Goal: Information Seeking & Learning: Check status

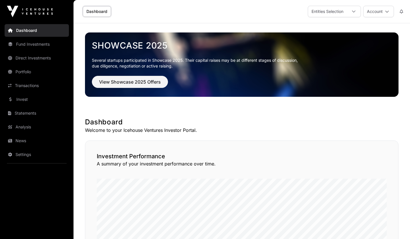
scroll to position [374, 0]
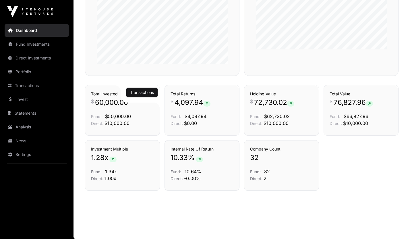
click at [121, 103] on span "60,000.00" at bounding box center [111, 102] width 33 height 9
click at [104, 98] on span "60,000.00" at bounding box center [111, 102] width 33 height 9
drag, startPoint x: 101, startPoint y: 124, endPoint x: 125, endPoint y: 107, distance: 30.1
click at [101, 124] on span "Direct:" at bounding box center [97, 123] width 12 height 5
click at [138, 94] on link "Transactions" at bounding box center [142, 93] width 24 height 6
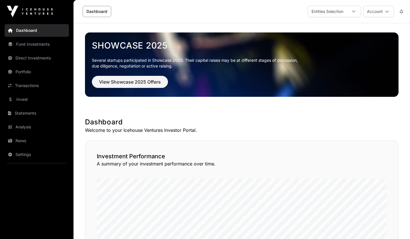
scroll to position [374, 0]
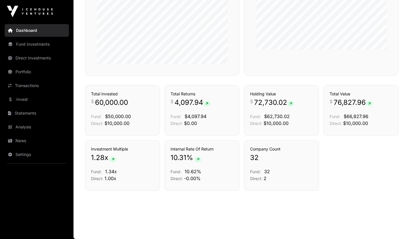
click at [141, 78] on link "Transactions" at bounding box center [142, 75] width 24 height 6
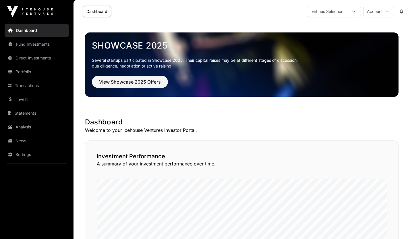
scroll to position [374, 0]
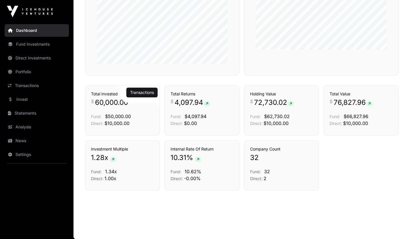
click at [112, 109] on div "Total Invested $ 60,000.00 Fund: $50,000.00 Direct: $10,000.00" at bounding box center [122, 109] width 63 height 36
drag, startPoint x: 122, startPoint y: 115, endPoint x: 117, endPoint y: 104, distance: 11.8
click at [122, 115] on span "$50,000.00" at bounding box center [118, 117] width 26 height 6
click at [141, 89] on button "Transactions" at bounding box center [141, 93] width 31 height 10
click at [140, 90] on link "Transactions" at bounding box center [142, 93] width 24 height 6
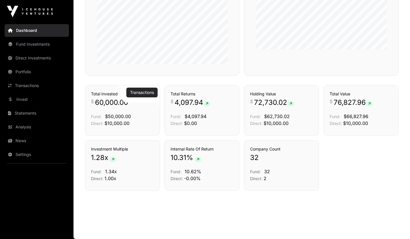
click at [140, 90] on link "Transactions" at bounding box center [142, 93] width 24 height 6
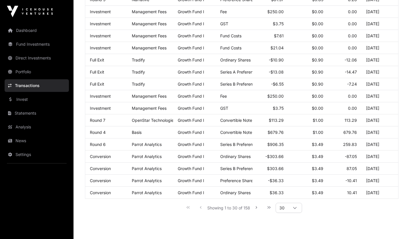
scroll to position [276, 0]
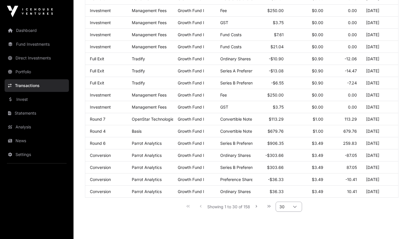
click at [290, 212] on div at bounding box center [295, 206] width 14 height 9
click at [292, 199] on li "1000" at bounding box center [288, 199] width 23 height 9
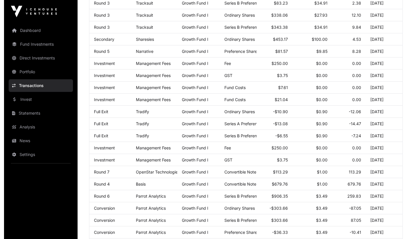
scroll to position [0, 0]
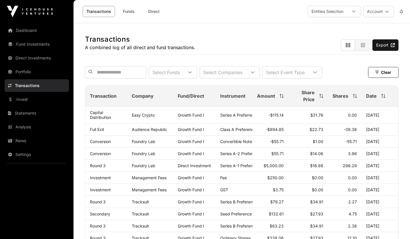
click at [261, 99] on span "Amount" at bounding box center [266, 96] width 18 height 7
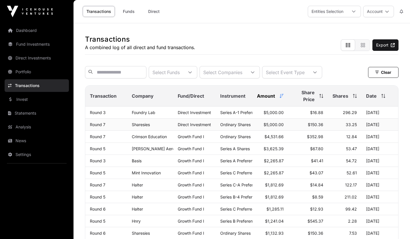
click at [204, 127] on span "Direct Investment" at bounding box center [194, 124] width 33 height 5
click at [169, 128] on td "Sharesies" at bounding box center [150, 125] width 46 height 12
click at [378, 126] on td "[DATE]" at bounding box center [380, 125] width 37 height 12
drag, startPoint x: 354, startPoint y: 130, endPoint x: 349, endPoint y: 130, distance: 5.2
click at [354, 127] on span "33.25" at bounding box center [351, 124] width 11 height 5
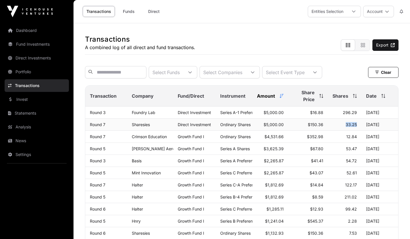
click at [339, 128] on td "33.25" at bounding box center [345, 125] width 34 height 12
copy span "33.25"
click at [312, 127] on span "$150.36" at bounding box center [316, 124] width 16 height 5
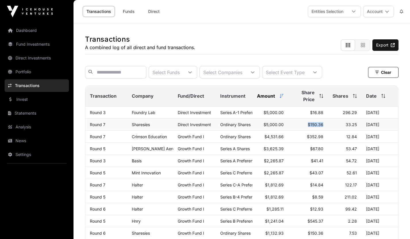
copy tr "$150.36"
click at [264, 99] on span "Amount" at bounding box center [266, 96] width 18 height 7
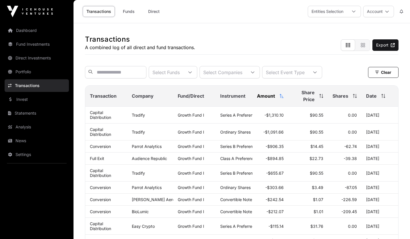
click at [264, 99] on span "Amount" at bounding box center [266, 96] width 18 height 7
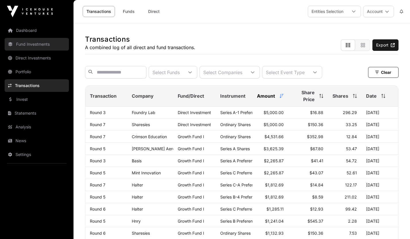
click at [31, 48] on link "Fund Investments" at bounding box center [37, 44] width 64 height 13
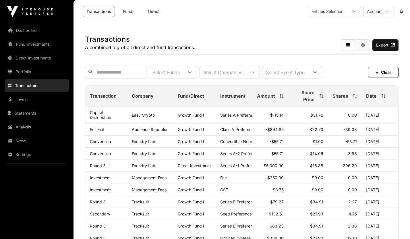
click at [274, 99] on span "Amount" at bounding box center [266, 96] width 18 height 7
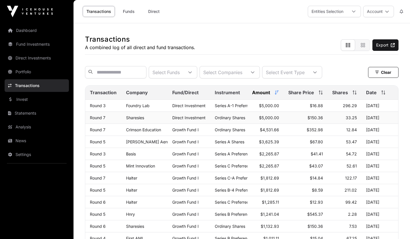
drag, startPoint x: 371, startPoint y: 122, endPoint x: 363, endPoint y: 122, distance: 8.3
click at [363, 122] on td "[DATE]" at bounding box center [380, 118] width 37 height 12
click at [318, 120] on span "$150.36" at bounding box center [316, 117] width 16 height 5
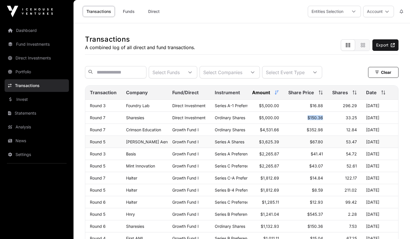
copy tr "$150.36"
click at [354, 120] on span "33.25" at bounding box center [351, 117] width 11 height 5
copy span "33.25"
click at [374, 121] on td "[DATE]" at bounding box center [380, 118] width 37 height 12
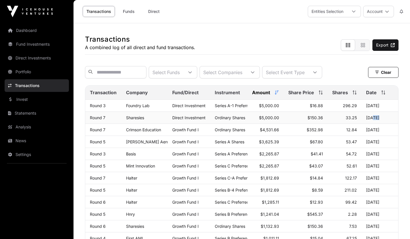
click at [374, 121] on td "[DATE]" at bounding box center [380, 118] width 37 height 12
copy tbody "[DATE]"
click at [347, 120] on span "33.25" at bounding box center [351, 117] width 11 height 5
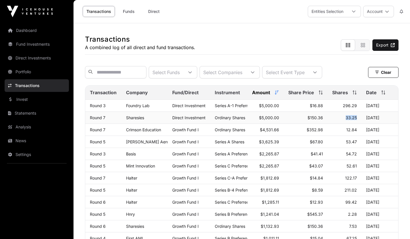
click at [347, 120] on span "33.25" at bounding box center [351, 117] width 11 height 5
copy tr "33.25"
click at [318, 120] on span "$150.36" at bounding box center [316, 117] width 16 height 5
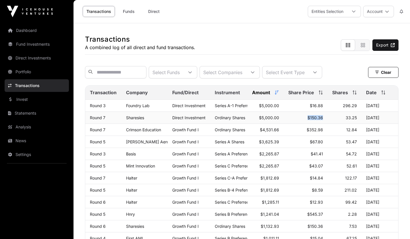
copy tr "$150.36"
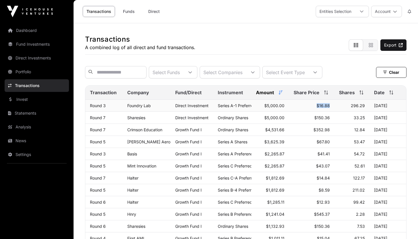
drag, startPoint x: 330, startPoint y: 108, endPoint x: 310, endPoint y: 108, distance: 19.5
click at [310, 108] on td "$16.88" at bounding box center [311, 106] width 45 height 12
copy span "$16.88"
drag, startPoint x: 365, startPoint y: 110, endPoint x: 343, endPoint y: 111, distance: 22.1
click at [343, 111] on td "296.29" at bounding box center [352, 106] width 35 height 12
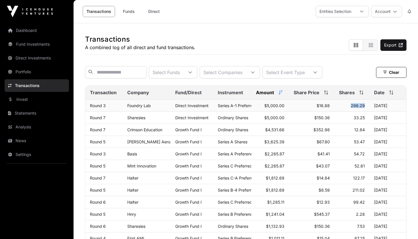
copy span "296.29"
drag, startPoint x: 397, startPoint y: 111, endPoint x: 374, endPoint y: 110, distance: 23.0
click at [374, 110] on td "[DATE]" at bounding box center [388, 106] width 37 height 12
copy td "[DATE]"
click at [30, 44] on link "Fund Investments" at bounding box center [37, 44] width 64 height 13
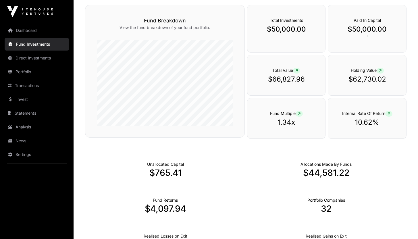
scroll to position [245, 0]
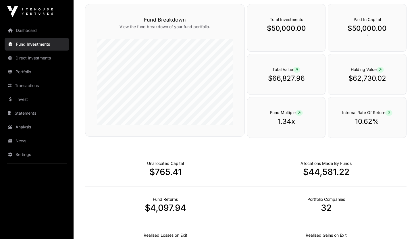
click at [293, 79] on p "$66,827.96" at bounding box center [286, 78] width 55 height 9
click at [358, 79] on p "$62,730.02" at bounding box center [367, 78] width 55 height 9
drag, startPoint x: 389, startPoint y: 79, endPoint x: 352, endPoint y: 80, distance: 37.1
click at [352, 80] on p "$62,730.02" at bounding box center [367, 78] width 55 height 9
click at [277, 75] on p "$66,827.96" at bounding box center [286, 78] width 55 height 9
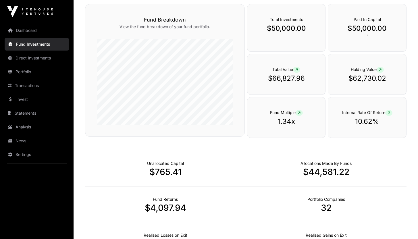
click at [295, 69] on span at bounding box center [296, 70] width 7 height 6
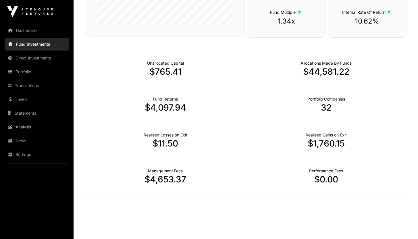
scroll to position [348, 0]
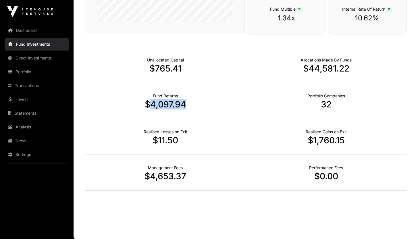
drag, startPoint x: 185, startPoint y: 104, endPoint x: 148, endPoint y: 104, distance: 36.2
click at [148, 104] on p "$4,097.94" at bounding box center [165, 104] width 161 height 10
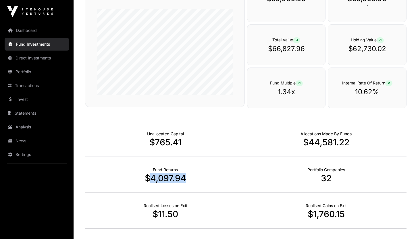
scroll to position [272, 0]
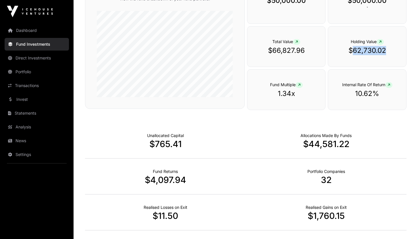
drag, startPoint x: 386, startPoint y: 49, endPoint x: 353, endPoint y: 51, distance: 32.8
click at [353, 51] on p "$62,730.02" at bounding box center [367, 50] width 55 height 9
drag, startPoint x: 150, startPoint y: 179, endPoint x: 201, endPoint y: 181, distance: 51.5
click at [166, 181] on p "$4,097.94" at bounding box center [165, 180] width 161 height 10
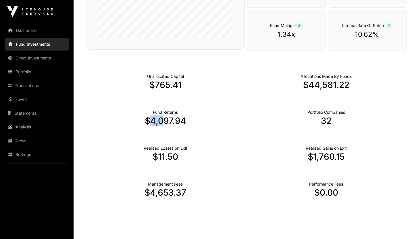
scroll to position [320, 0]
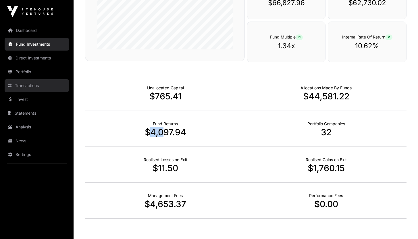
click at [34, 87] on link "Transactions" at bounding box center [37, 85] width 64 height 13
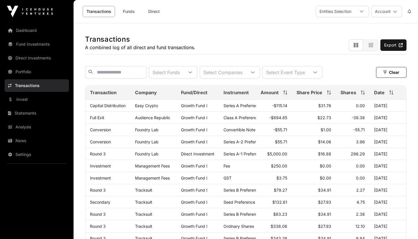
click at [231, 96] on span "Instrument" at bounding box center [236, 92] width 25 height 7
click at [276, 96] on span "Amount" at bounding box center [270, 92] width 18 height 7
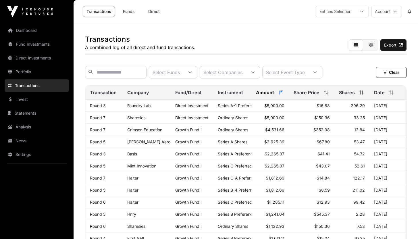
click at [308, 100] on th "Share Price" at bounding box center [311, 93] width 45 height 14
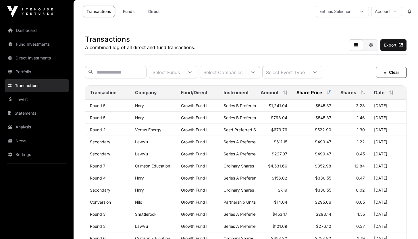
click at [345, 96] on span "Shares" at bounding box center [349, 92] width 16 height 7
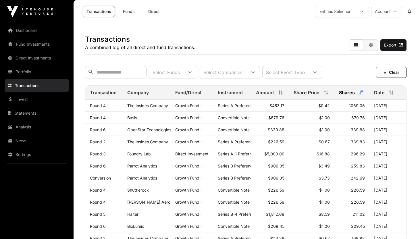
click at [262, 94] on span "Amount" at bounding box center [265, 92] width 18 height 7
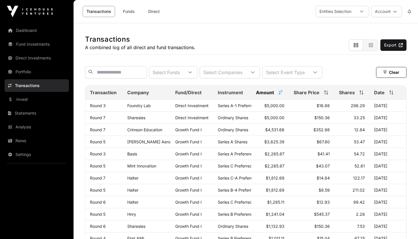
click at [264, 96] on span "Amount" at bounding box center [265, 92] width 18 height 7
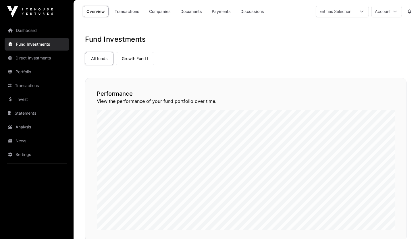
scroll to position [320, 0]
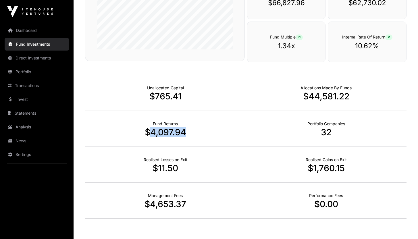
drag, startPoint x: 151, startPoint y: 132, endPoint x: 189, endPoint y: 131, distance: 37.4
click at [189, 131] on p "$4,097.94" at bounding box center [165, 132] width 161 height 10
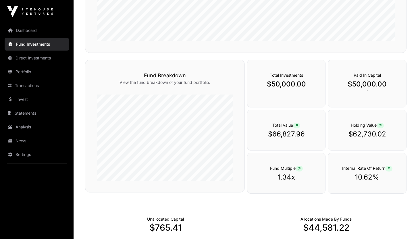
scroll to position [170, 0]
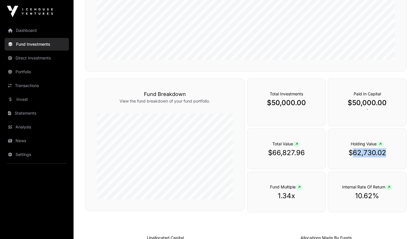
drag, startPoint x: 388, startPoint y: 153, endPoint x: 352, endPoint y: 153, distance: 36.2
click at [352, 153] on p "$62,730.02" at bounding box center [367, 152] width 55 height 9
click at [384, 143] on span at bounding box center [380, 144] width 7 height 6
click at [367, 156] on p "$62,730.02" at bounding box center [367, 152] width 55 height 9
drag, startPoint x: 359, startPoint y: 153, endPoint x: 384, endPoint y: 153, distance: 25.0
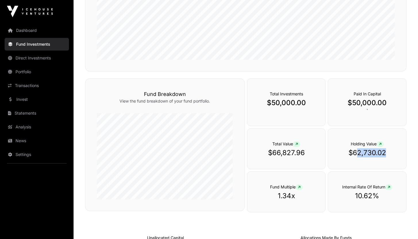
click at [384, 153] on p "$62,730.02" at bounding box center [367, 152] width 55 height 9
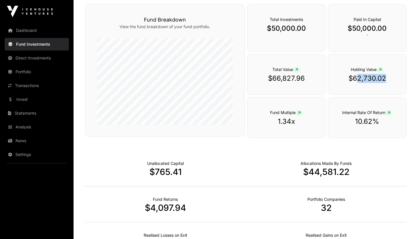
scroll to position [348, 0]
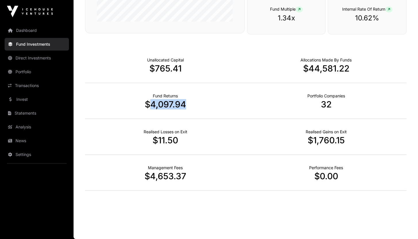
drag, startPoint x: 176, startPoint y: 105, endPoint x: 151, endPoint y: 103, distance: 25.9
click at [151, 103] on p "$4,097.94" at bounding box center [165, 104] width 161 height 10
